Goal: Information Seeking & Learning: Learn about a topic

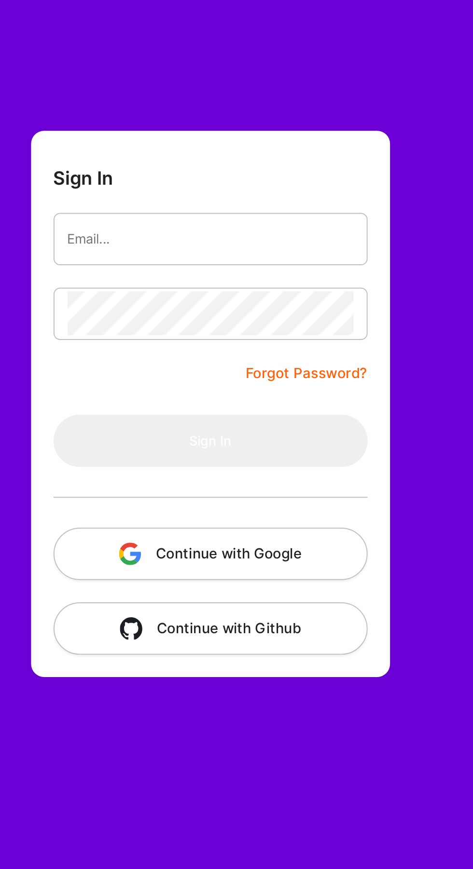
type input "[EMAIL_ADDRESS][DOMAIN_NAME]"
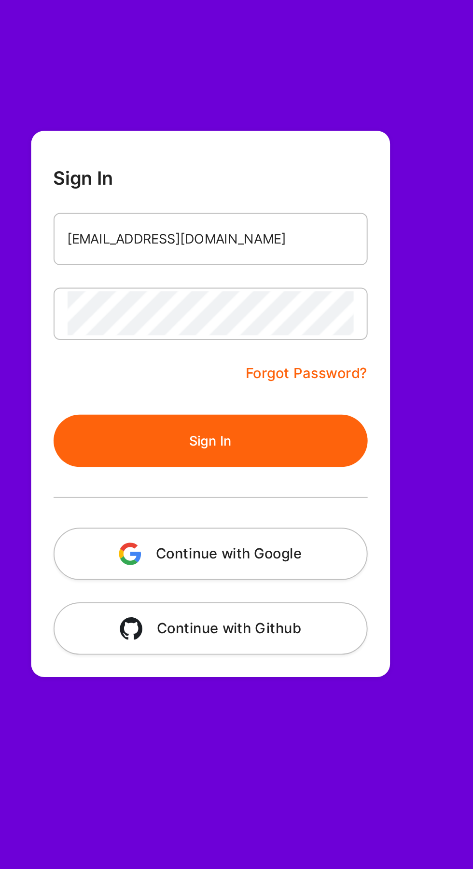
click at [315, 222] on button "Sign In" at bounding box center [266, 227] width 162 height 27
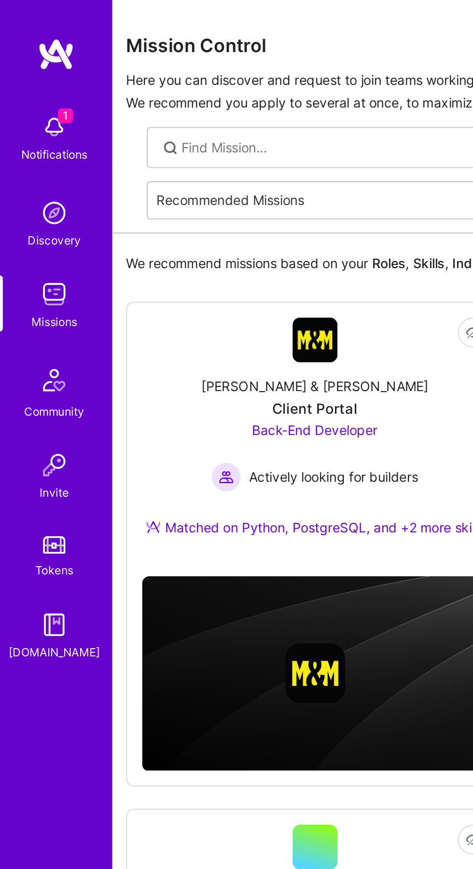
click at [33, 73] on img at bounding box center [27, 65] width 19 height 19
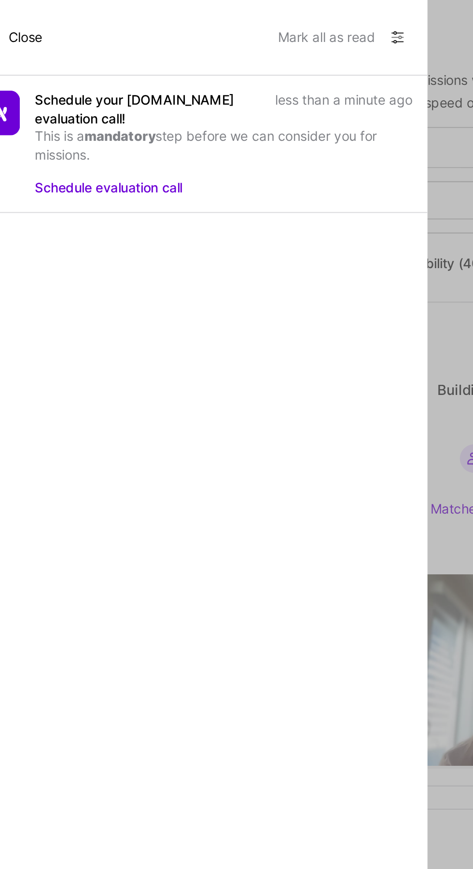
click at [255, 20] on button "Mark all as read" at bounding box center [247, 19] width 50 height 15
click at [312, 91] on div "1 1 Notifications Discovery Missions Community Invite Tokens [DOMAIN_NAME] Prof…" at bounding box center [236, 432] width 473 height 864
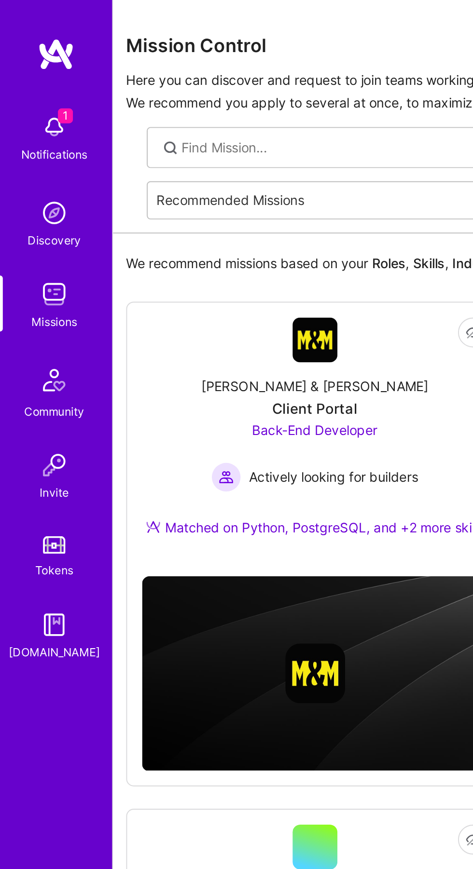
click at [28, 79] on div "Notifications" at bounding box center [28, 80] width 34 height 10
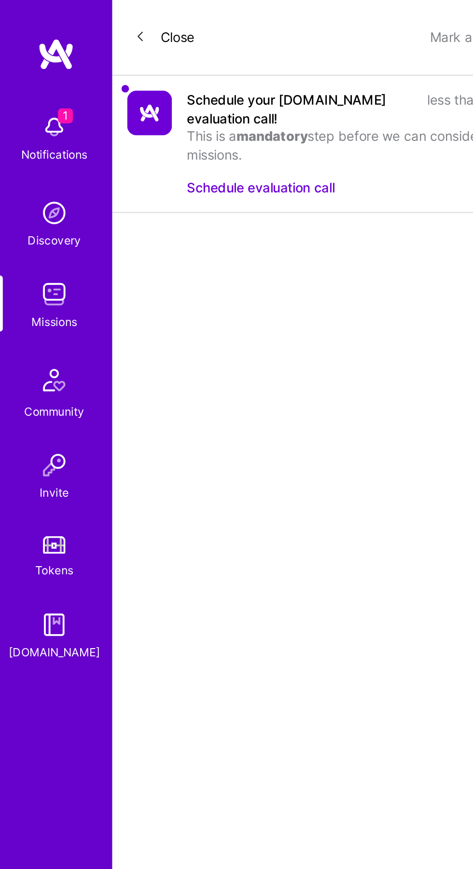
click at [93, 15] on button "Close" at bounding box center [84, 19] width 31 height 15
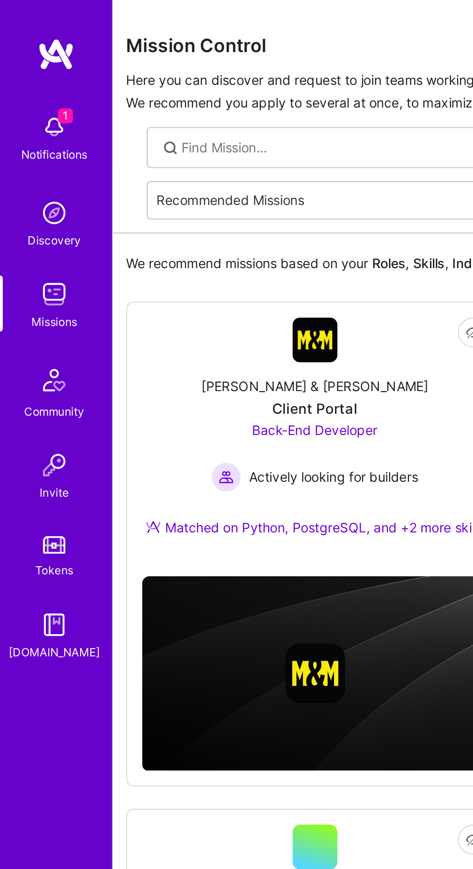
click at [23, 79] on div "Notifications" at bounding box center [28, 80] width 34 height 10
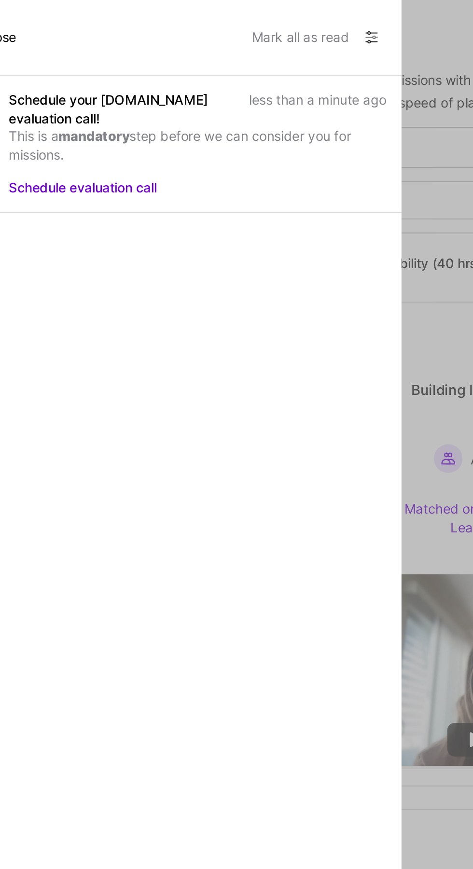
click at [252, 19] on button "Mark all as read" at bounding box center [247, 19] width 50 height 15
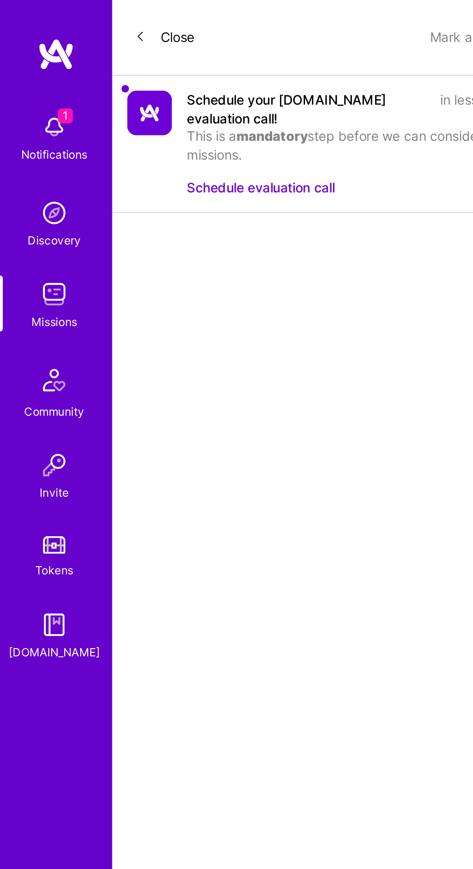
click at [27, 67] on div "1 Notifications Discovery Missions Community Invite Tokens [DOMAIN_NAME]" at bounding box center [29, 197] width 58 height 287
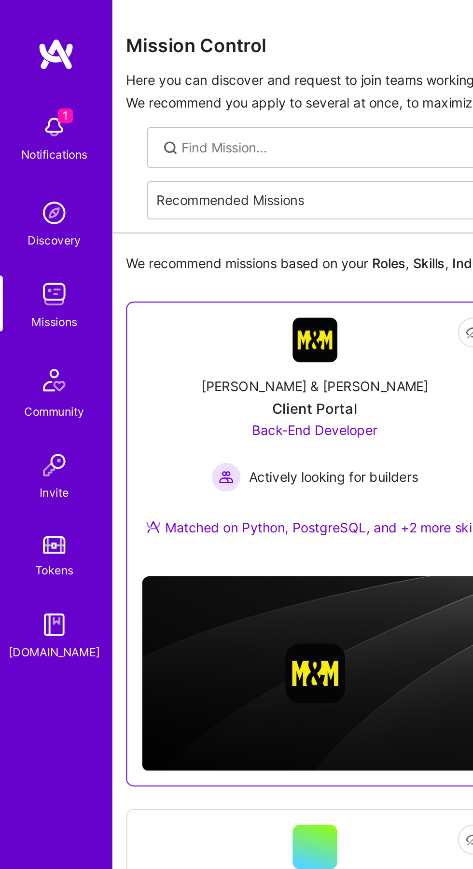
click at [193, 244] on span "Actively looking for builders" at bounding box center [171, 247] width 87 height 10
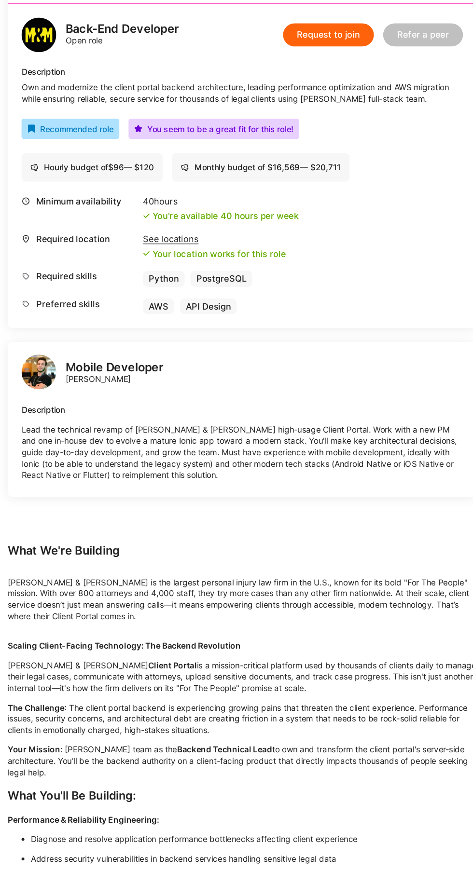
scroll to position [290, 0]
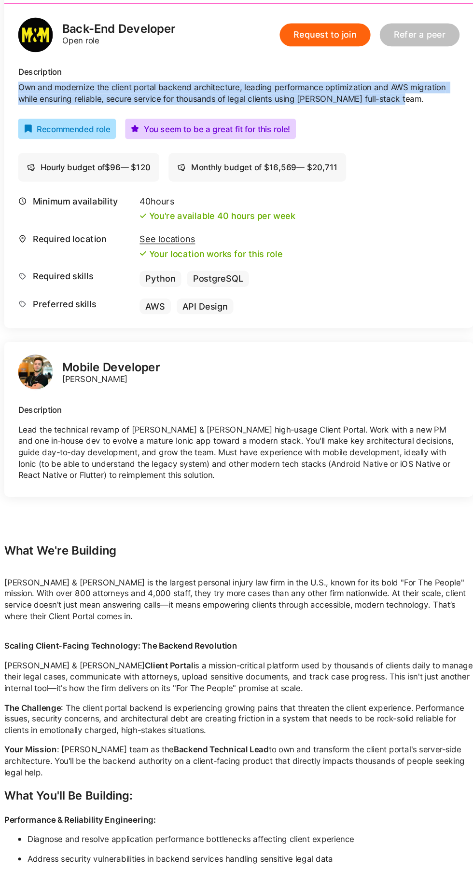
copy div "Own and modernize the client portal backend architecture, leading performance o…"
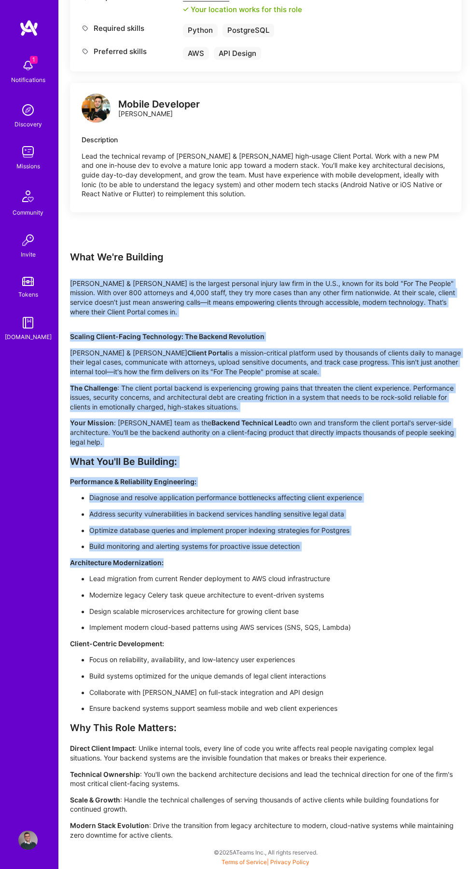
scroll to position [1776, 0]
click at [397, 722] on h3 "Why This Role Matters:" at bounding box center [265, 728] width 391 height 12
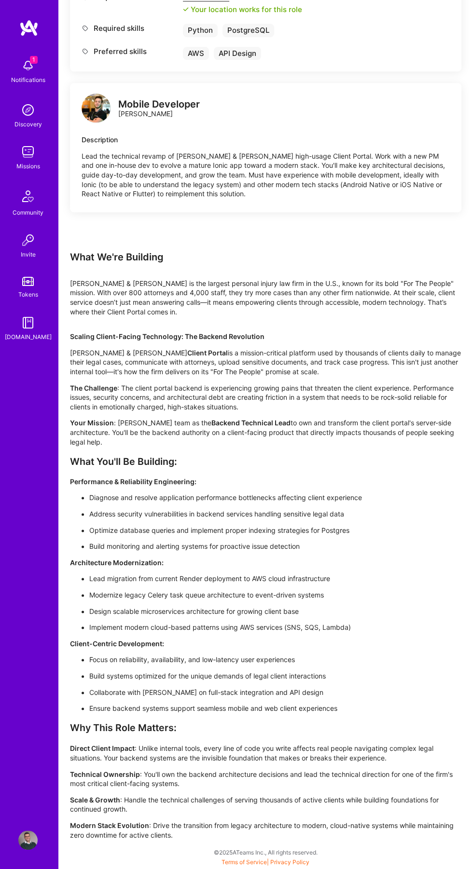
click at [12, 168] on link "Missions" at bounding box center [28, 156] width 60 height 29
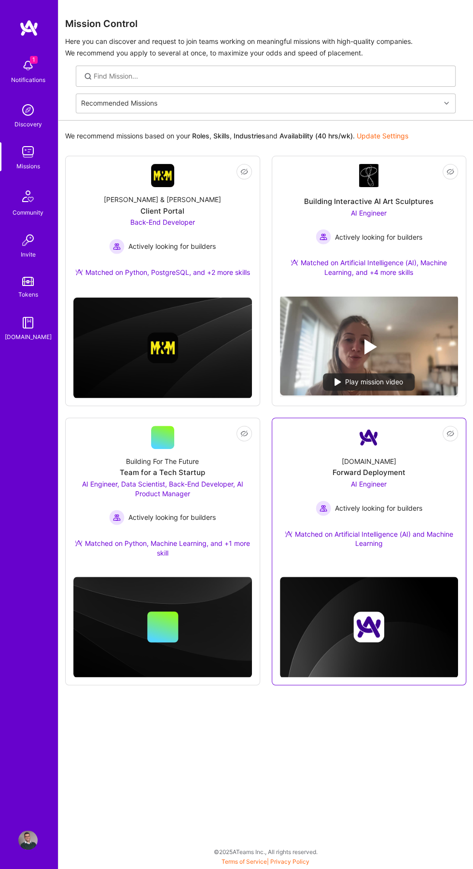
click at [430, 487] on div "[DOMAIN_NAME] Forward Deployment AI Engineer Actively looking for builders Matc…" at bounding box center [369, 504] width 178 height 111
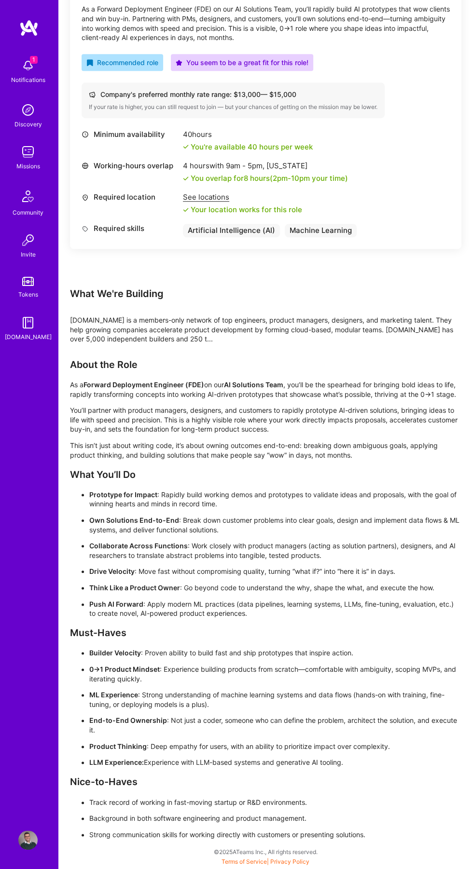
scroll to position [1471, 0]
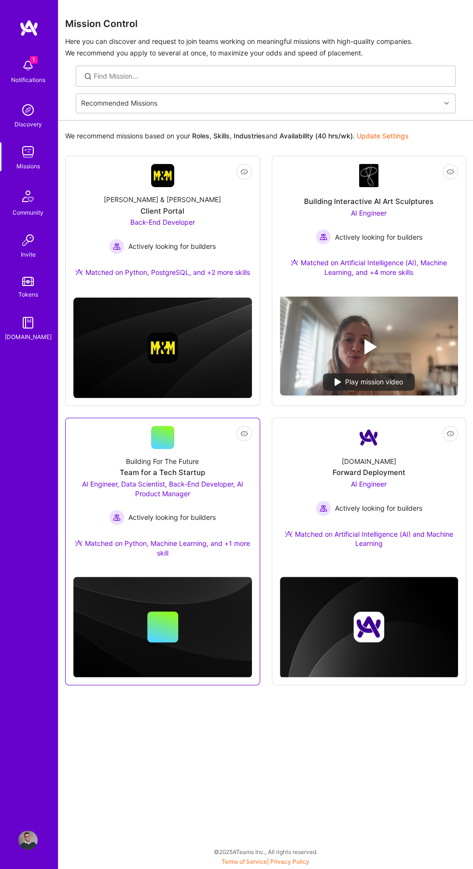
click at [188, 474] on div "Team for a Tech Startup" at bounding box center [162, 473] width 85 height 10
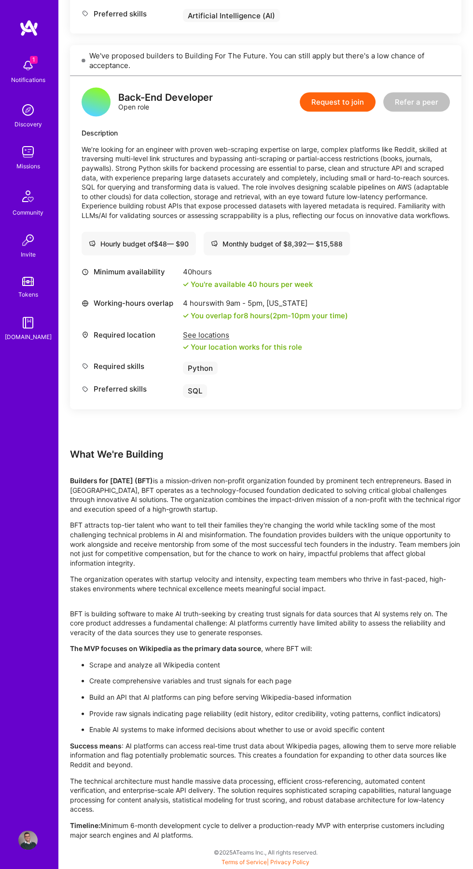
scroll to position [2514, 0]
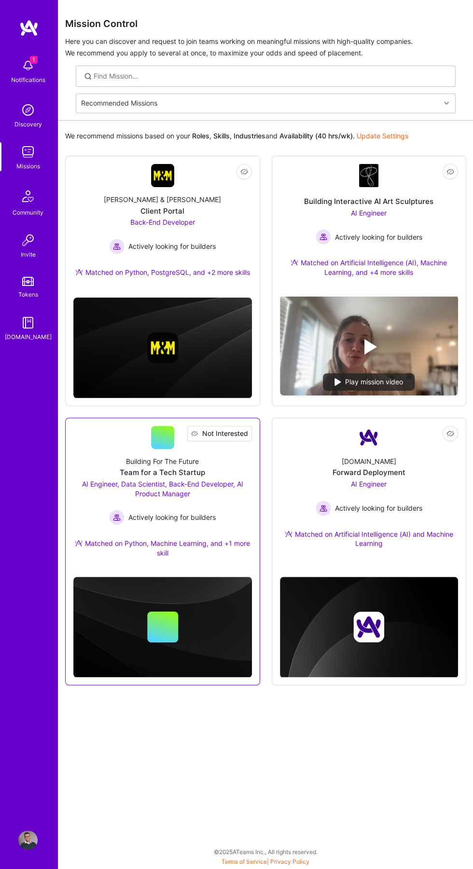
click at [244, 433] on span "Not Interested" at bounding box center [225, 434] width 46 height 10
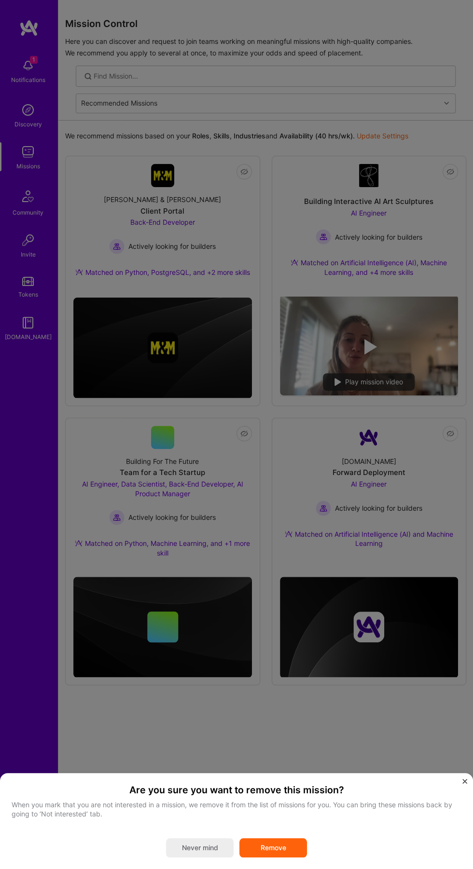
click at [295, 857] on button "Remove" at bounding box center [273, 847] width 68 height 19
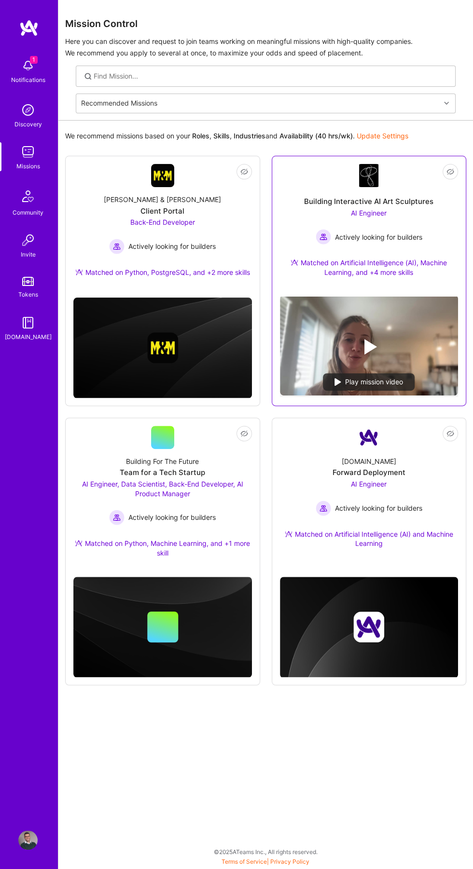
click at [305, 216] on div "Building Interactive AI Art Sculptures AI Engineer Actively looking for builder…" at bounding box center [369, 237] width 178 height 101
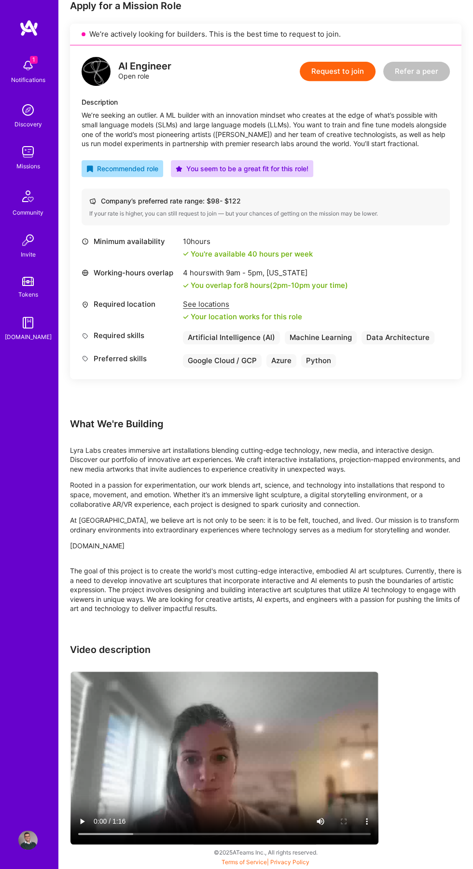
scroll to position [248, 0]
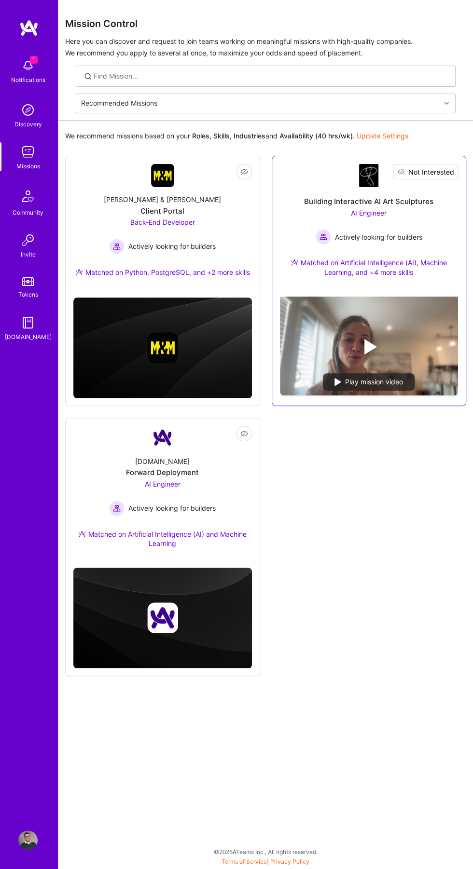
click at [449, 171] on span "Not Interested" at bounding box center [431, 172] width 46 height 10
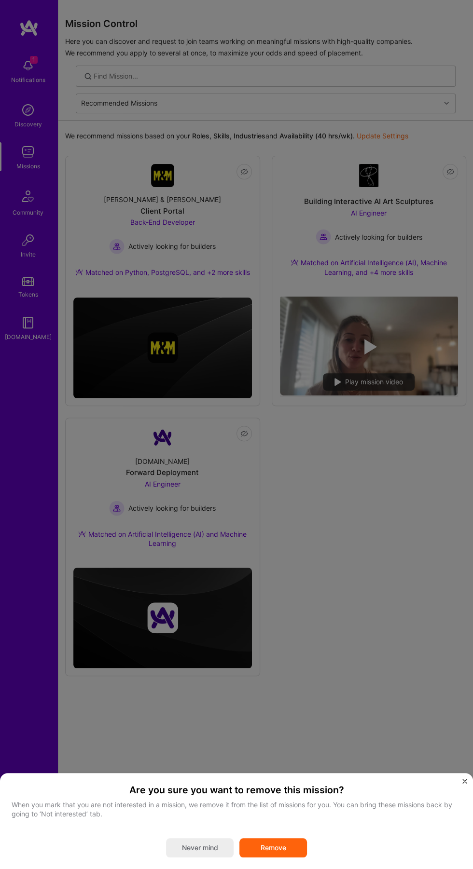
click at [299, 857] on button "Remove" at bounding box center [273, 847] width 68 height 19
